Goal: Task Accomplishment & Management: Manage account settings

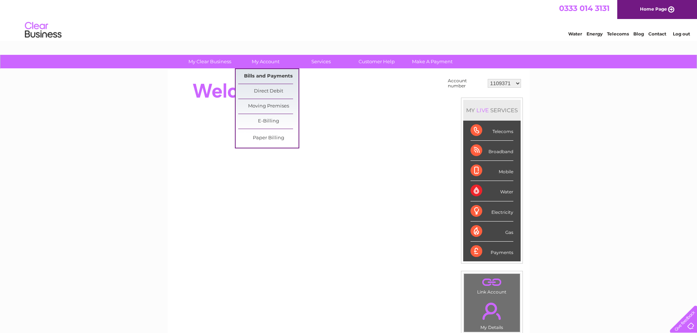
click at [269, 74] on link "Bills and Payments" at bounding box center [268, 76] width 60 height 15
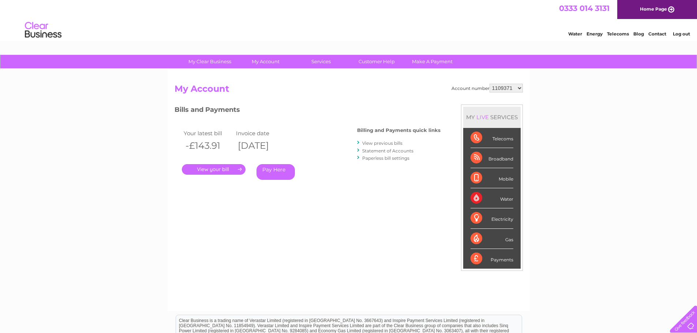
drag, startPoint x: 0, startPoint y: 0, endPoint x: 517, endPoint y: 83, distance: 523.9
click at [517, 84] on select "1109371 1130725 1134607 1135032 1139061 1139062 30270960 30277651 30288092 3029…" at bounding box center [506, 88] width 33 height 9
select select "1130725"
click at [490, 84] on select "1109371 1130725 1134607 1135032 1139061 1139062 30270960 30277651 30288092 3029…" at bounding box center [506, 88] width 33 height 9
click at [225, 171] on link "." at bounding box center [214, 169] width 64 height 11
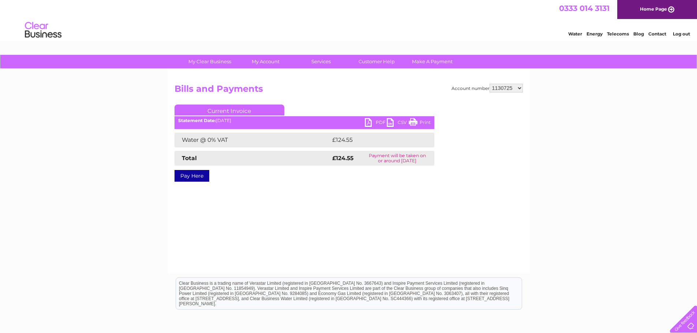
click at [374, 123] on link "PDF" at bounding box center [376, 123] width 22 height 11
